Goal: Transaction & Acquisition: Purchase product/service

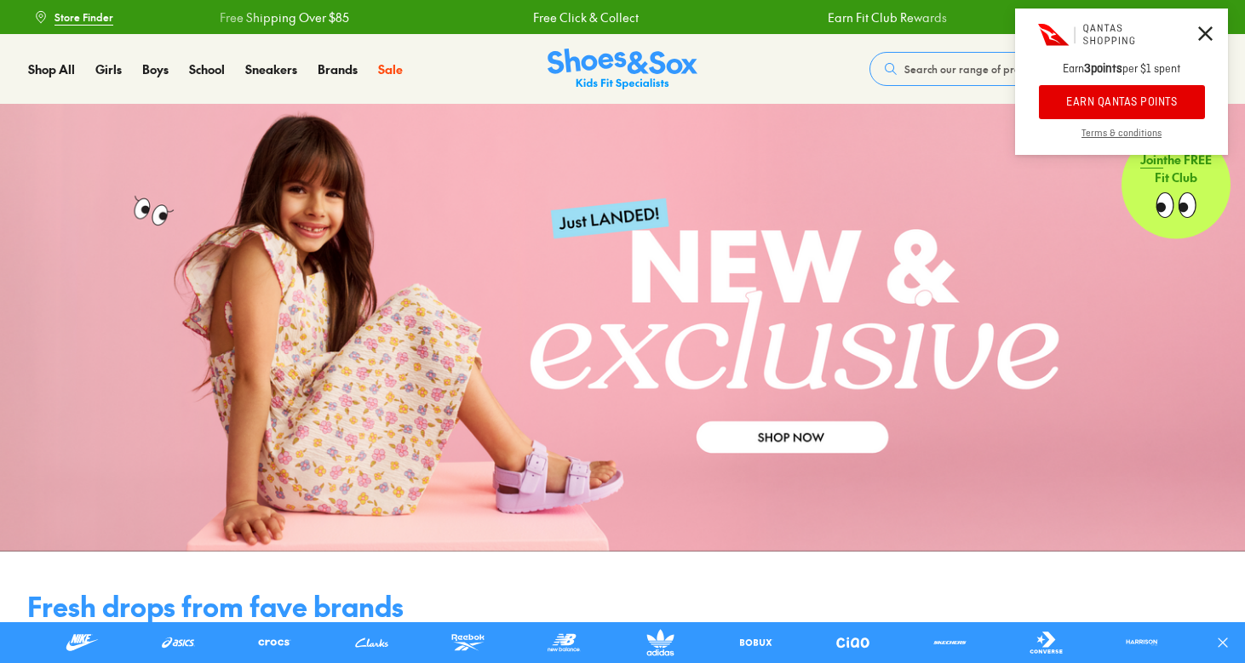
click at [948, 66] on span "Search our range of products" at bounding box center [974, 68] width 141 height 15
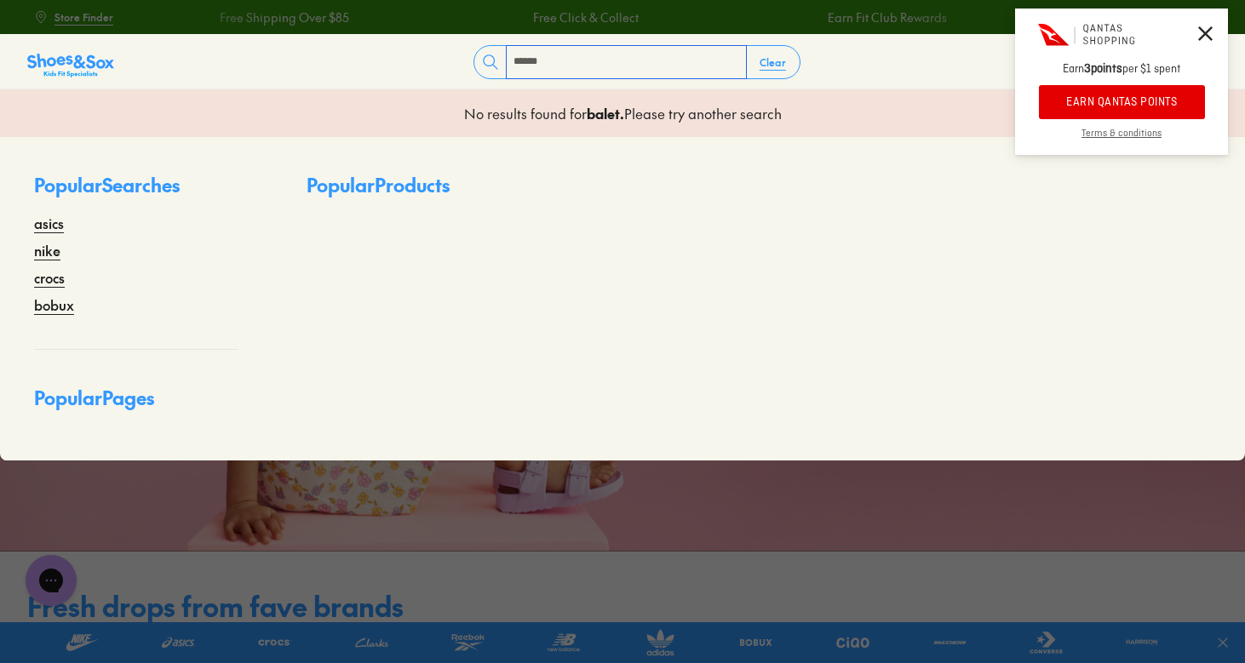
type input "******"
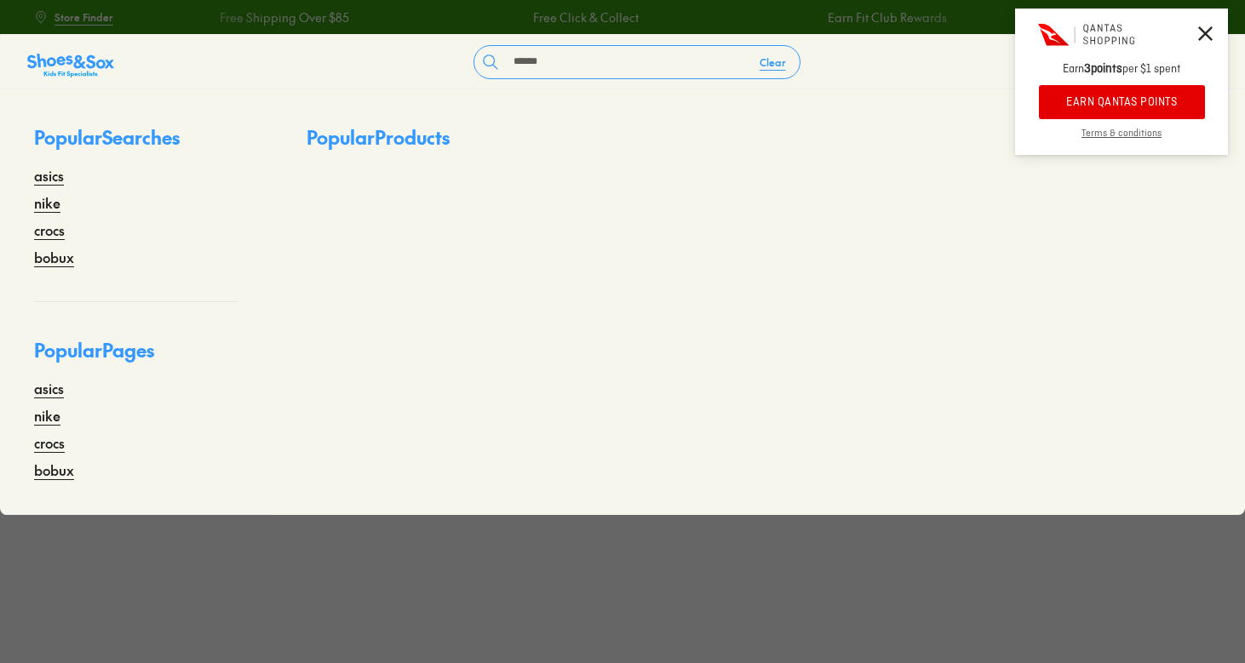
type input "******"
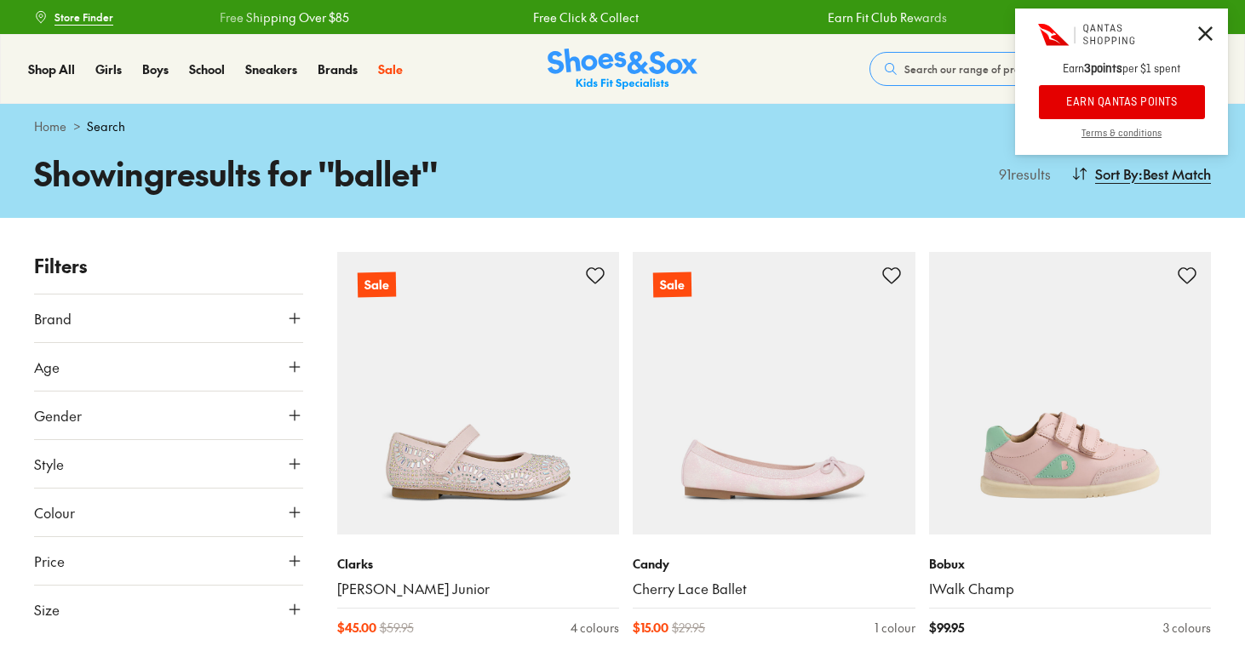
click at [1206, 30] on icon at bounding box center [1205, 33] width 14 height 14
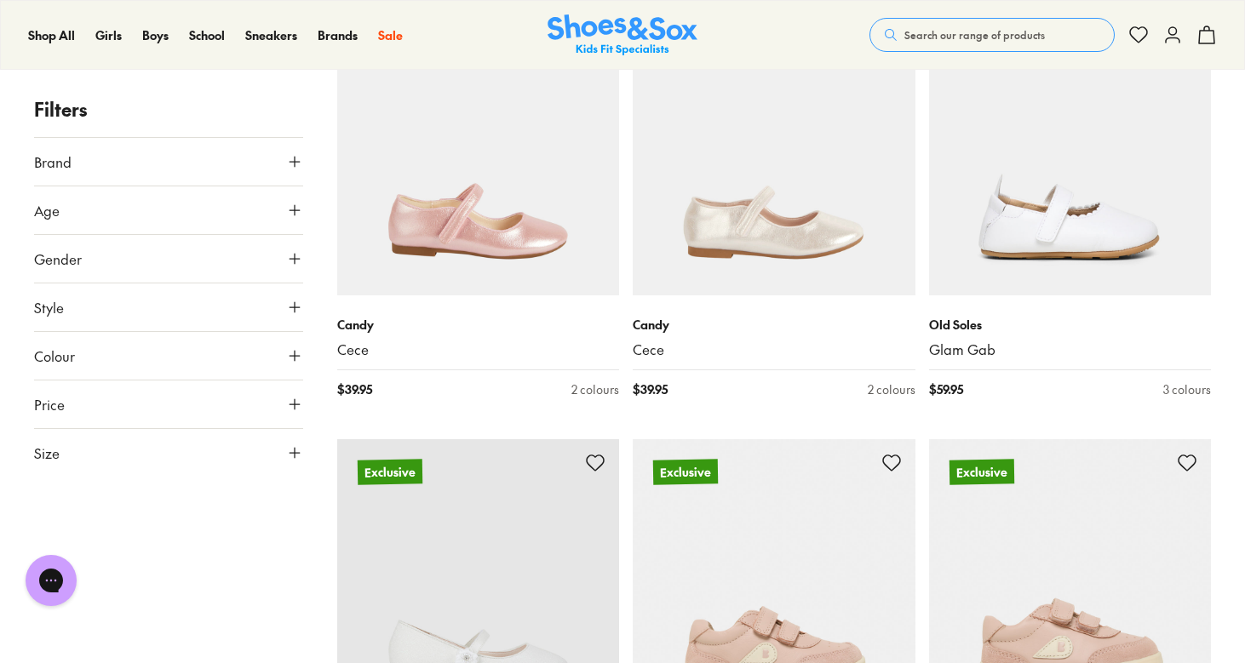
scroll to position [4508, 0]
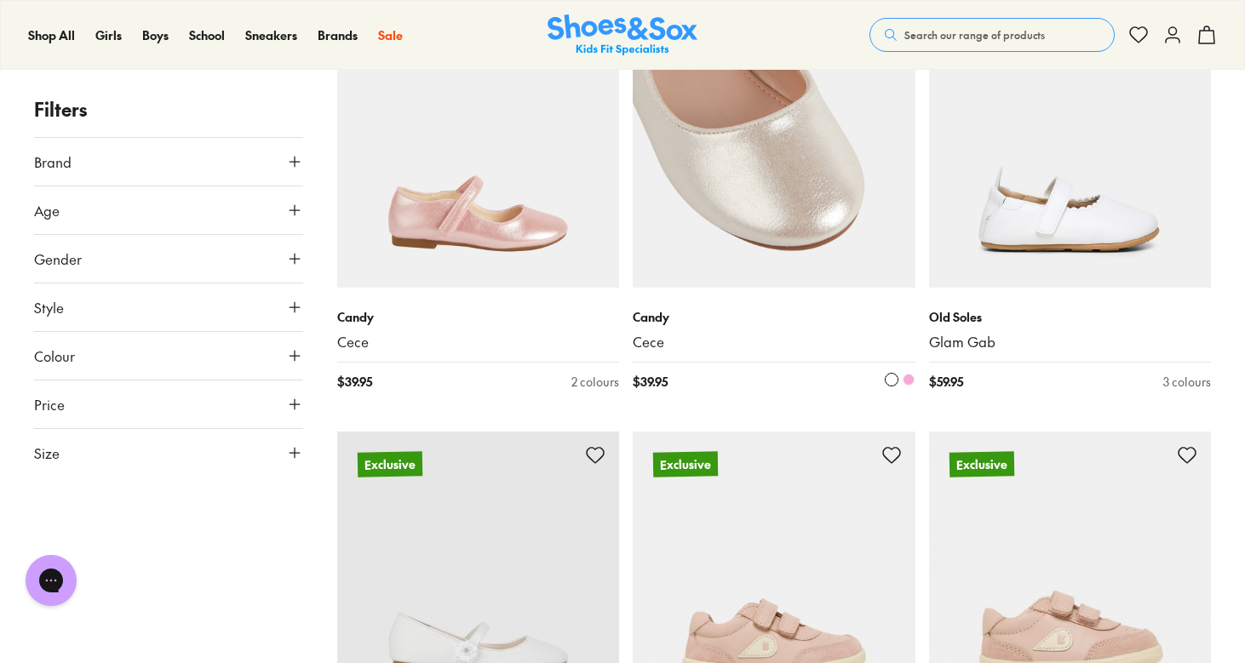
click at [795, 247] on img at bounding box center [774, 146] width 283 height 283
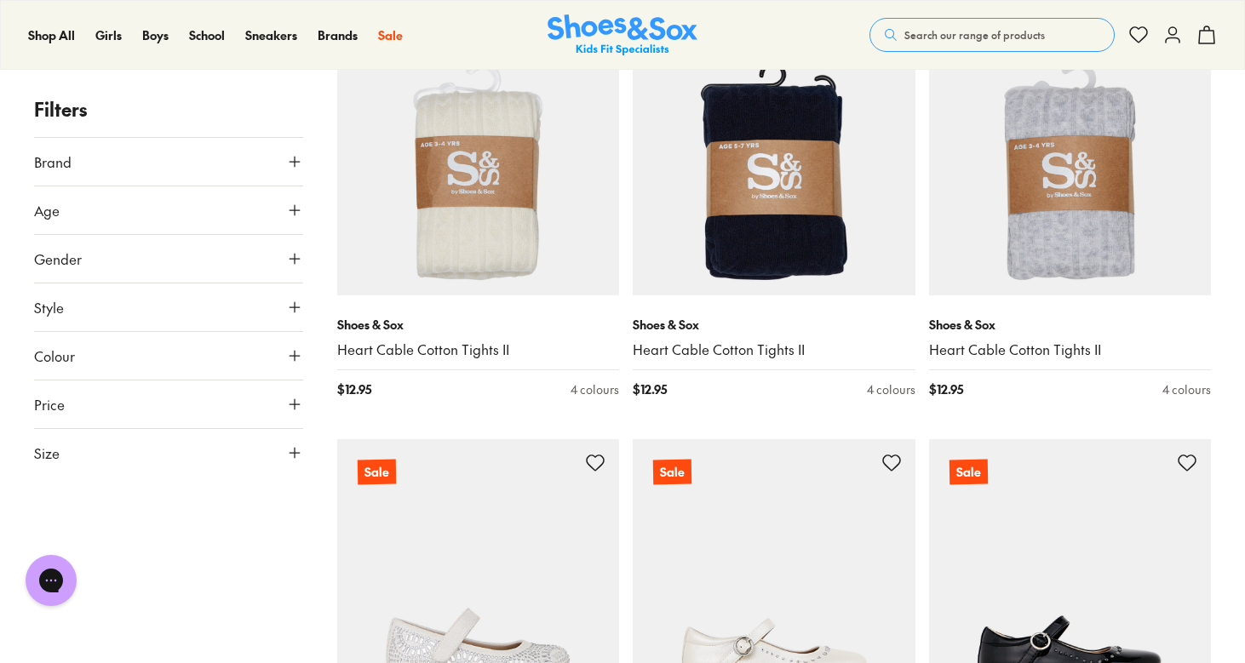
scroll to position [6066, 0]
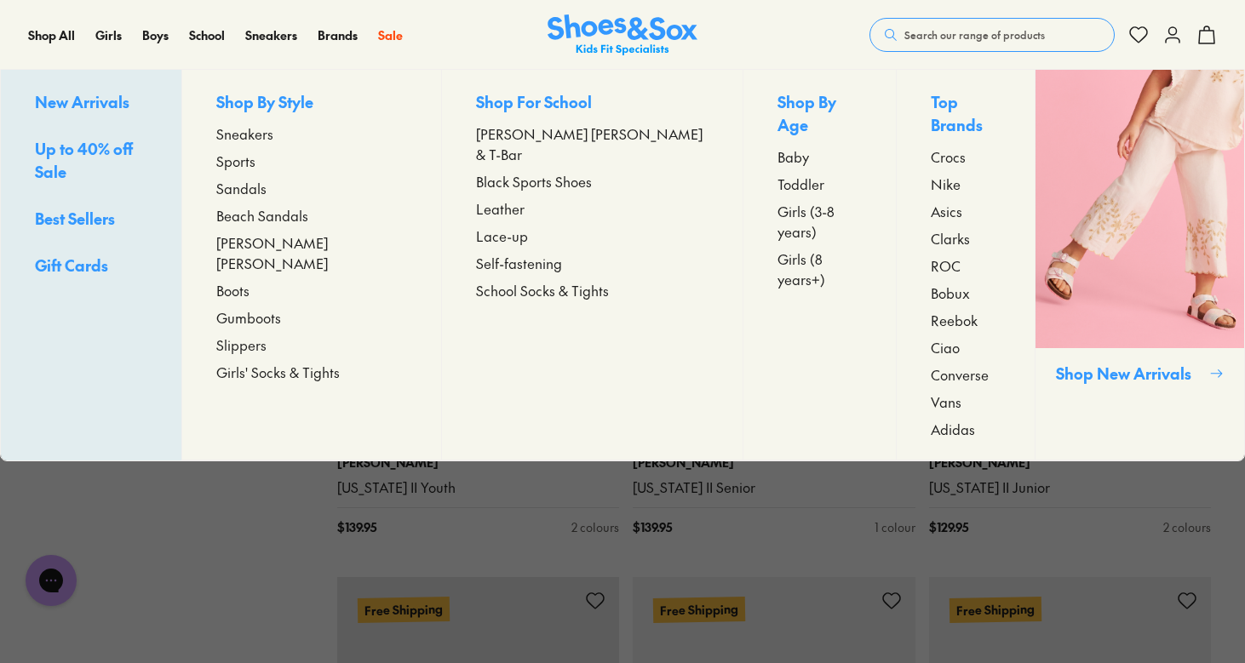
click at [305, 244] on span "[PERSON_NAME] [PERSON_NAME]" at bounding box center [311, 252] width 191 height 41
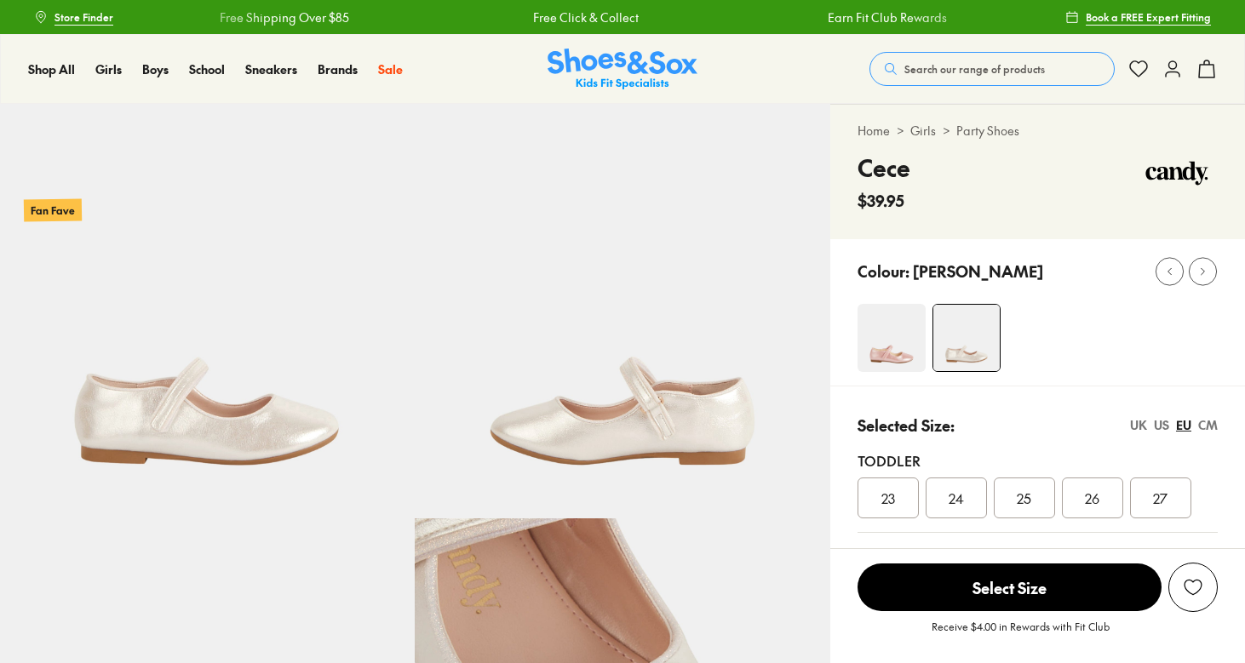
select select "*"
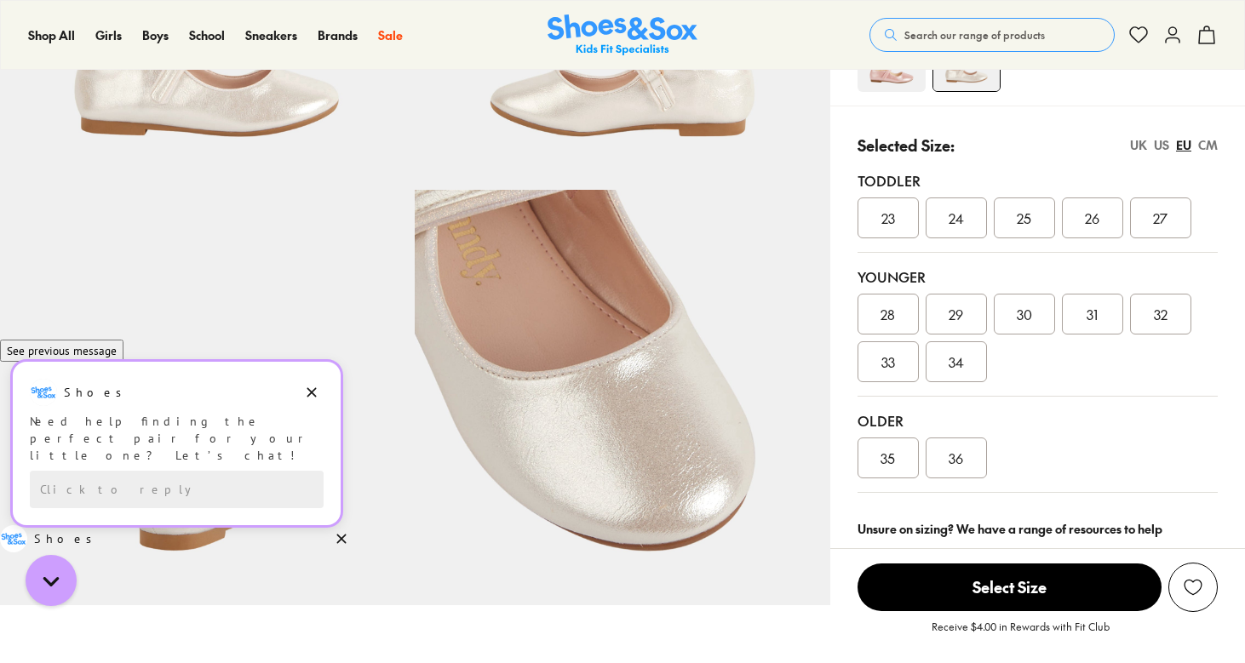
scroll to position [328, 0]
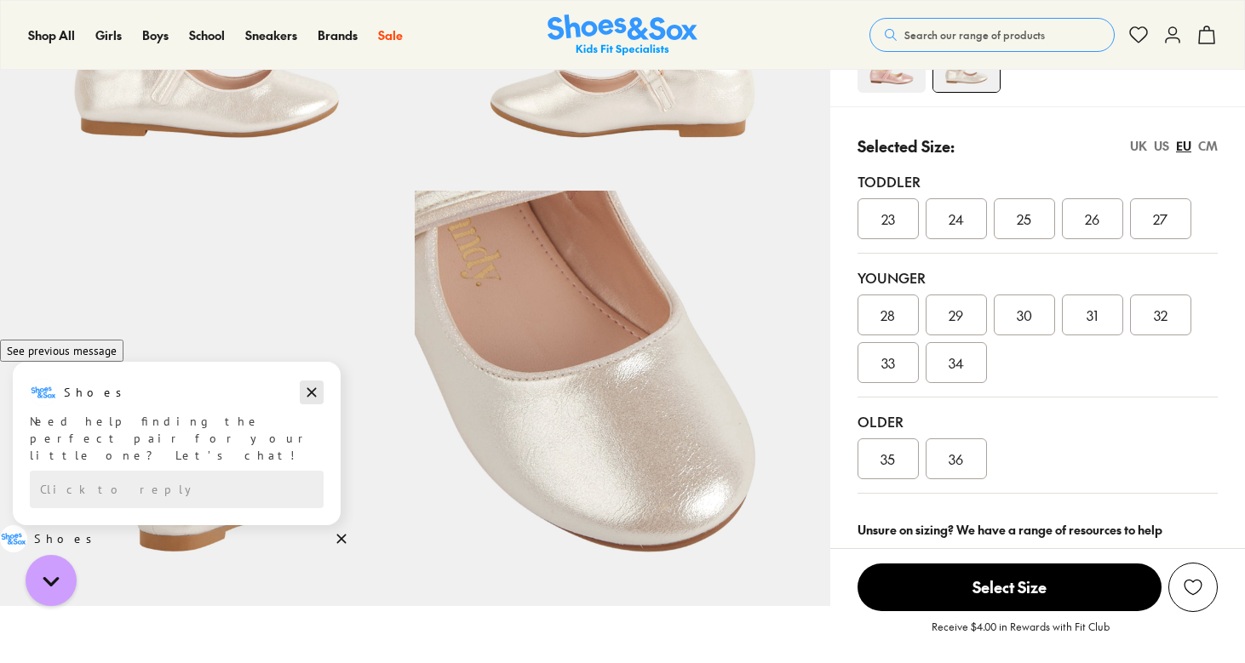
click at [314, 398] on icon "Dismiss campaign" at bounding box center [311, 392] width 9 height 9
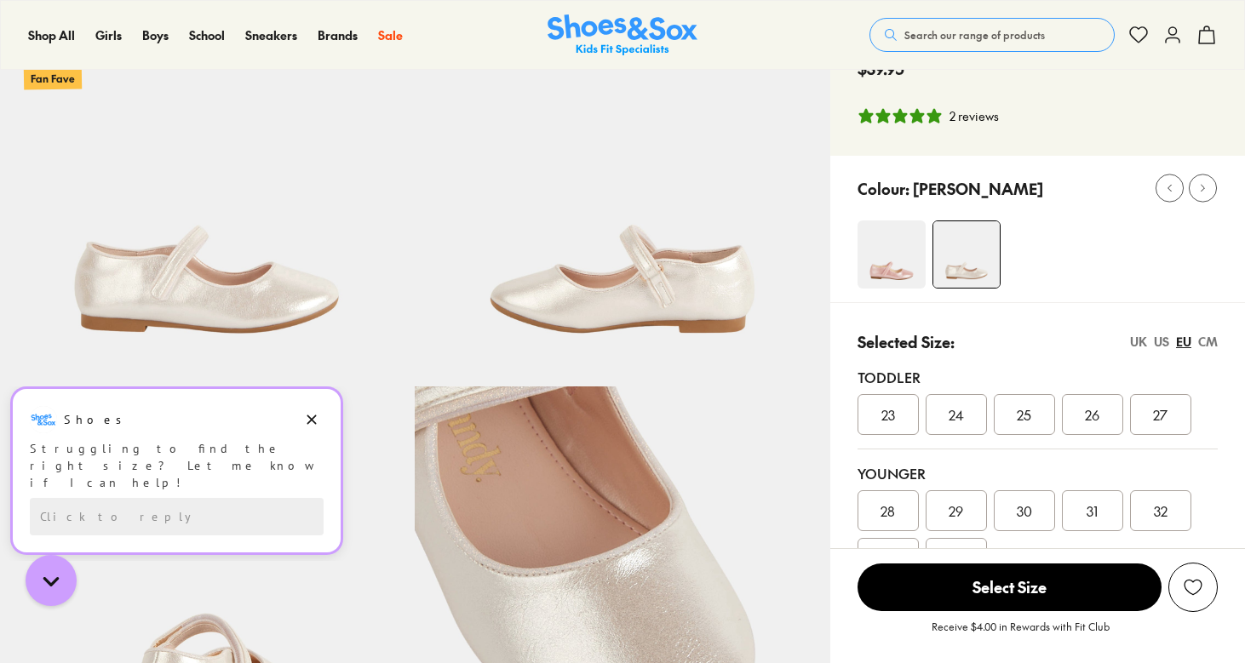
scroll to position [85, 0]
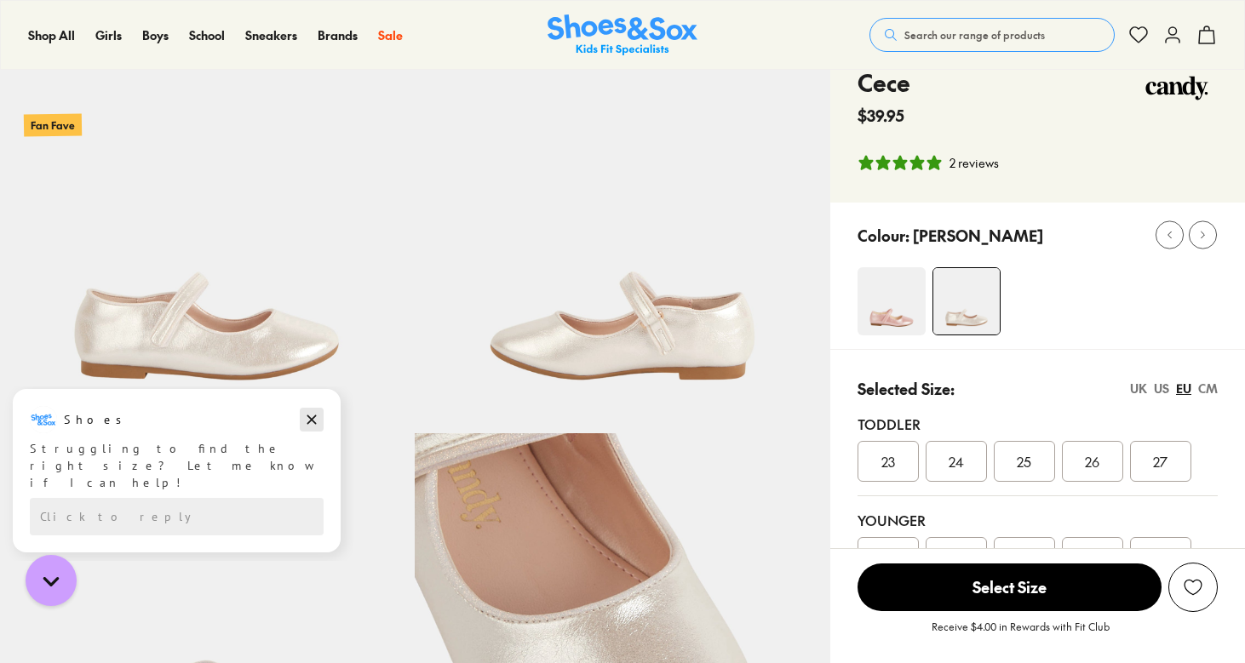
click at [312, 418] on icon "Dismiss campaign" at bounding box center [311, 420] width 9 height 9
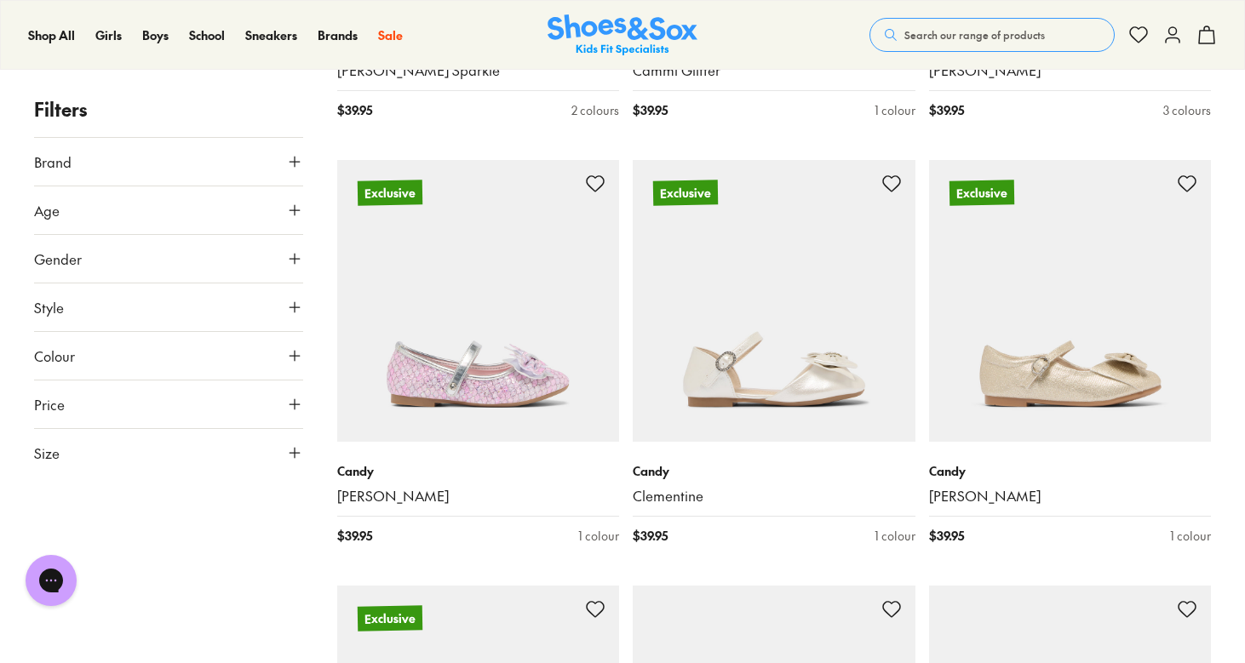
scroll to position [1091, 0]
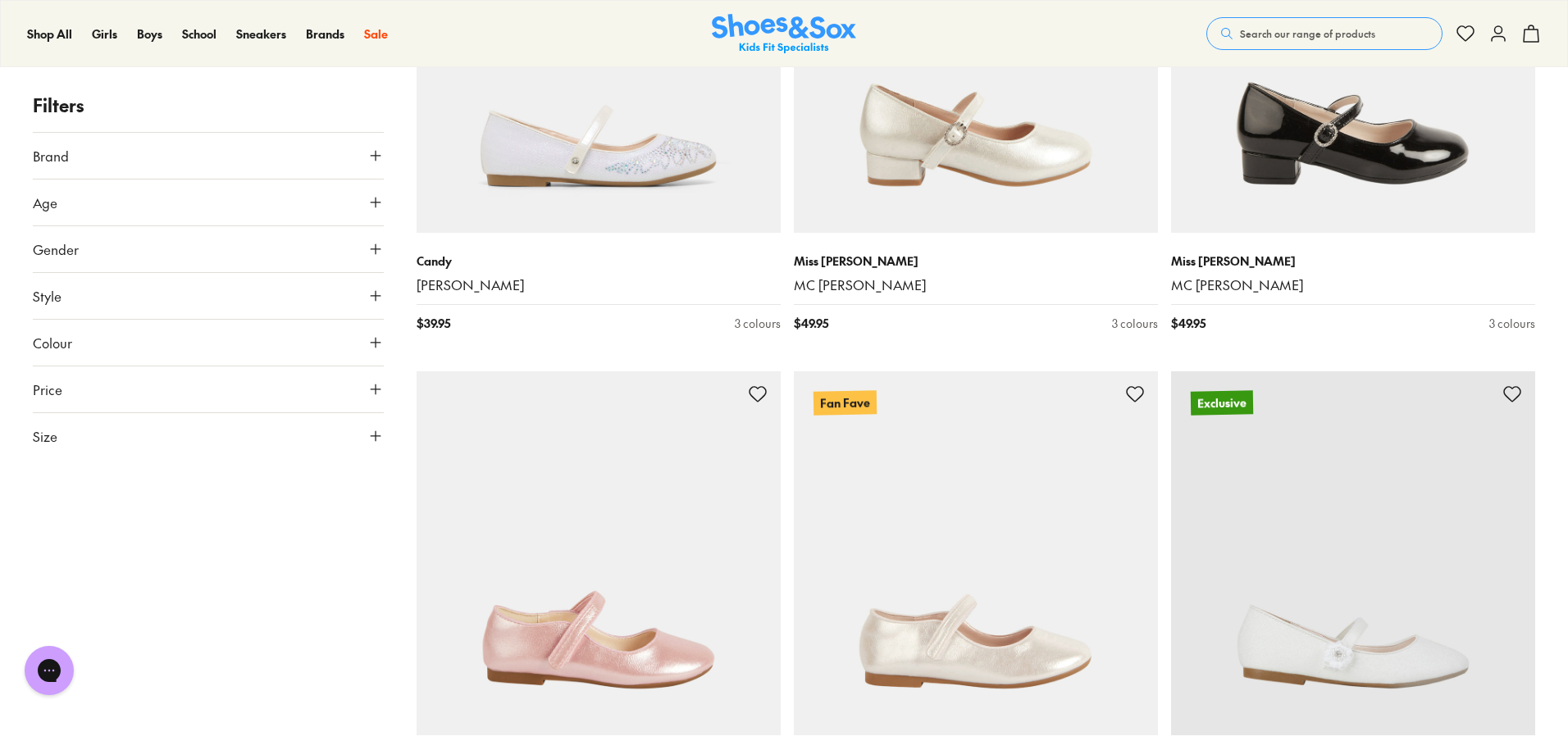
scroll to position [2588, 0]
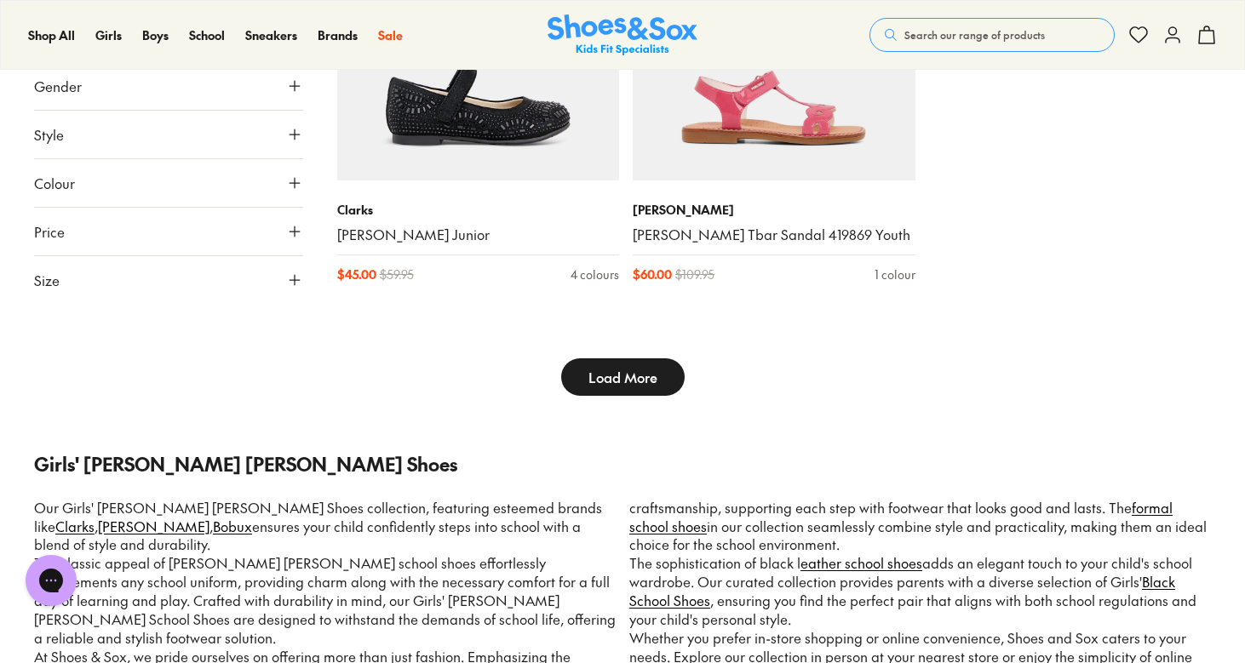
scroll to position [4816, 0]
